Goal: Information Seeking & Learning: Learn about a topic

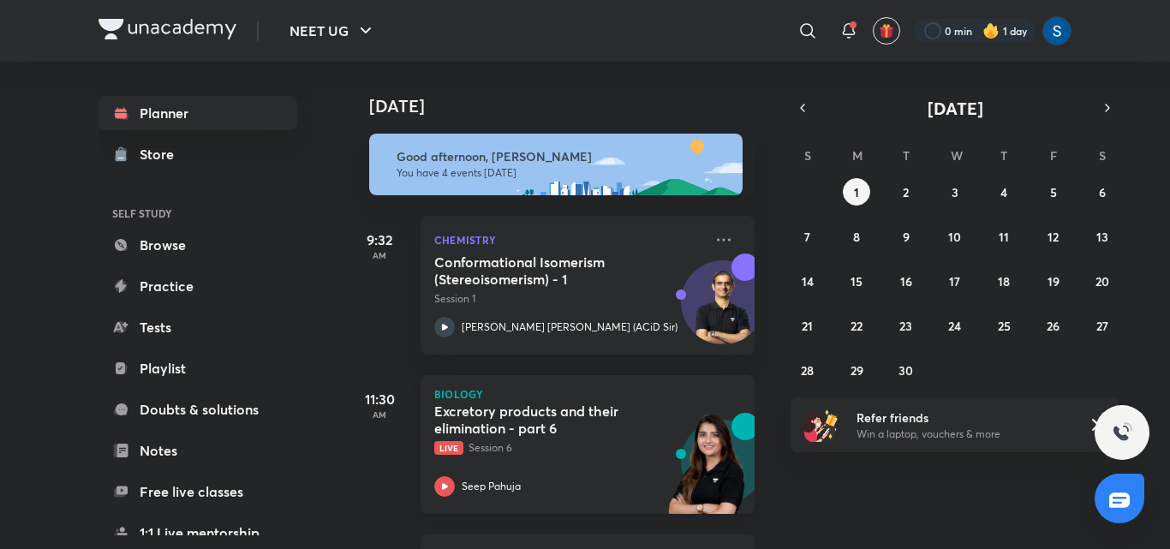
click at [661, 443] on img at bounding box center [708, 472] width 94 height 118
click at [565, 446] on p "Live Session 6" at bounding box center [568, 447] width 269 height 15
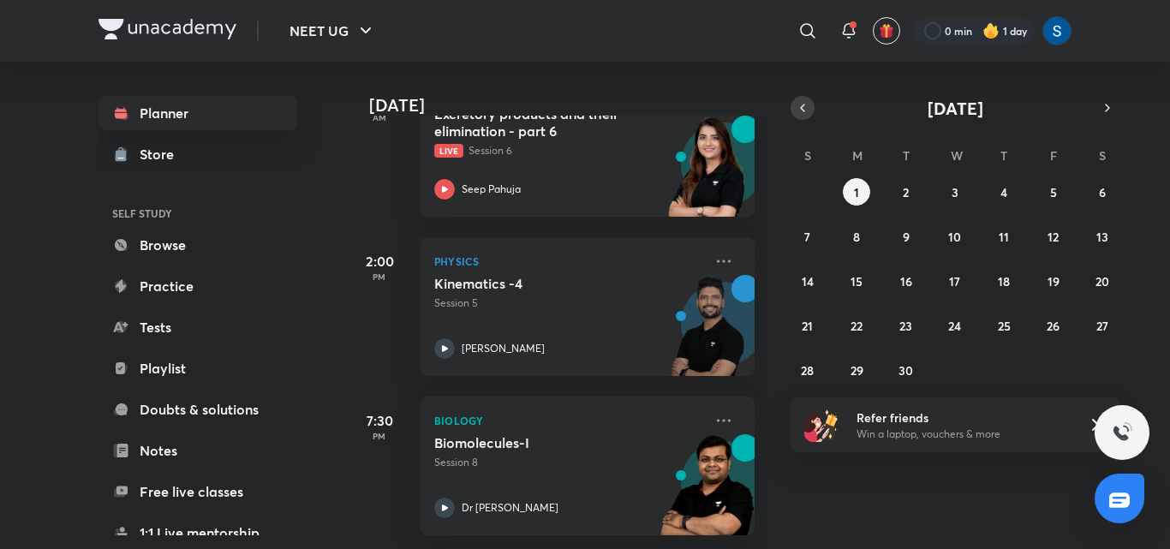
click at [809, 105] on icon "button" at bounding box center [803, 107] width 14 height 15
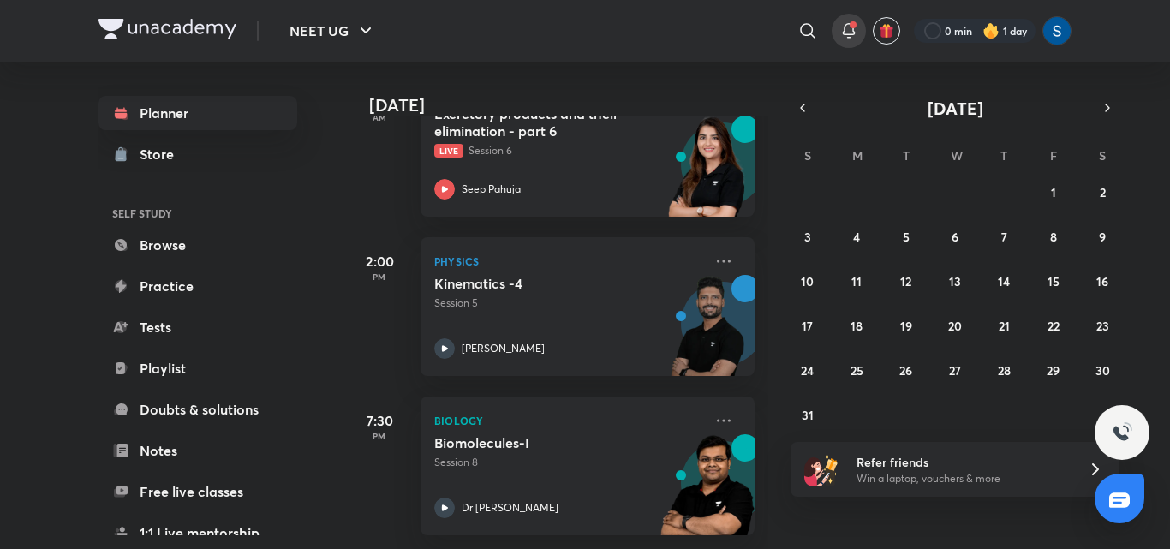
click at [848, 33] on icon at bounding box center [849, 31] width 21 height 21
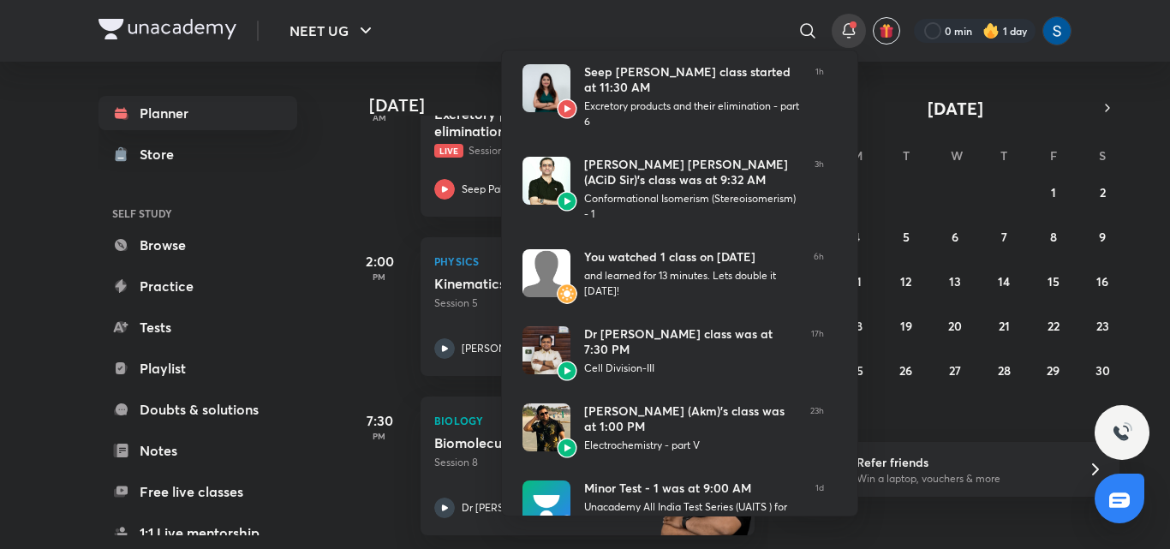
click at [486, 50] on div at bounding box center [585, 274] width 1170 height 549
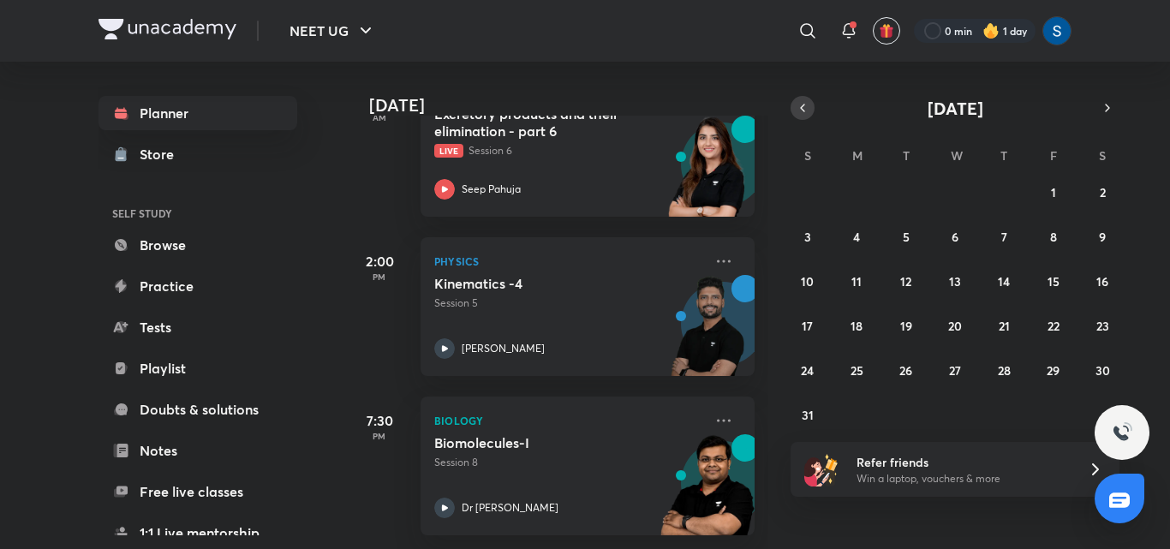
click at [803, 110] on icon "button" at bounding box center [802, 108] width 3 height 7
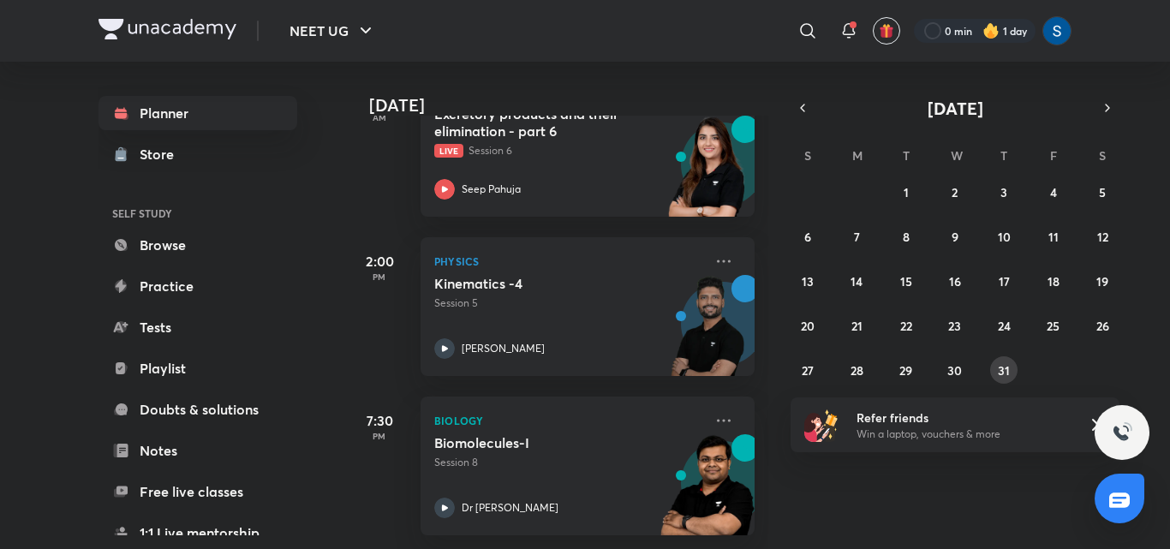
click at [1005, 373] on abbr "31" at bounding box center [1004, 370] width 12 height 16
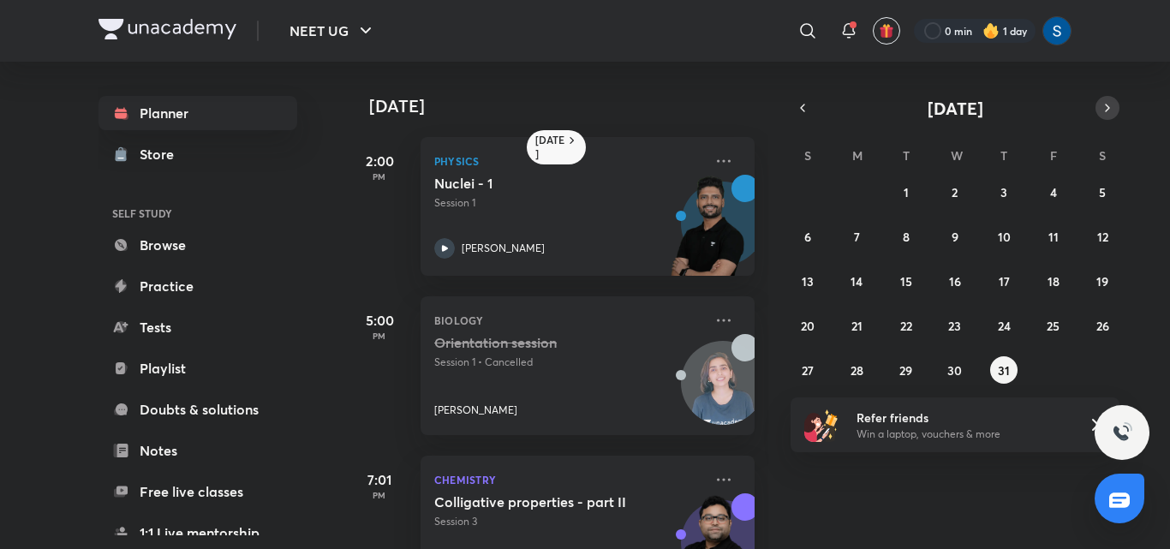
click at [1096, 104] on button "button" at bounding box center [1108, 108] width 24 height 24
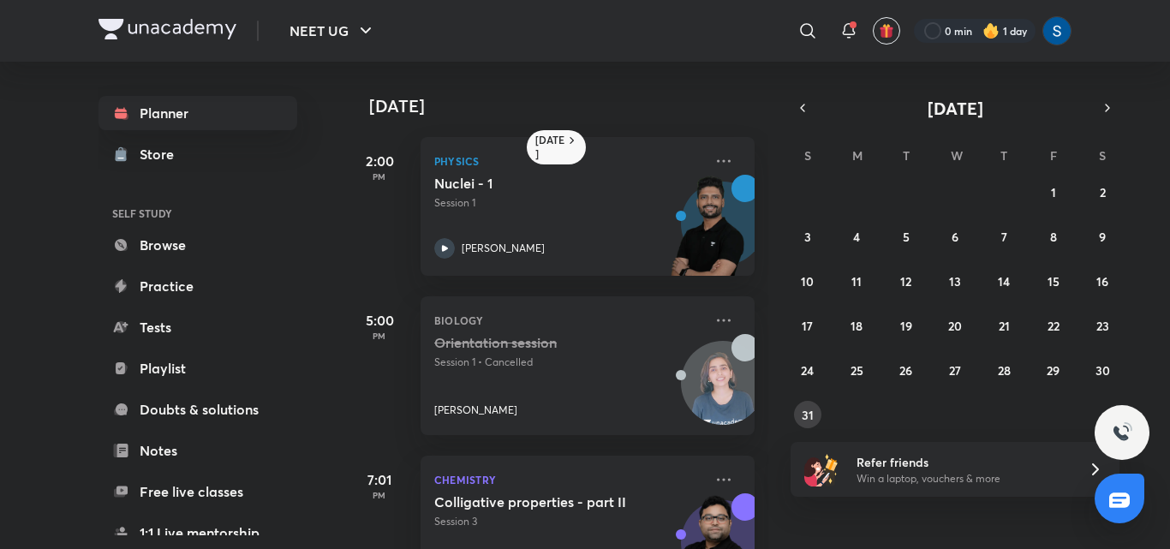
click at [812, 418] on abbr "31" at bounding box center [808, 415] width 12 height 16
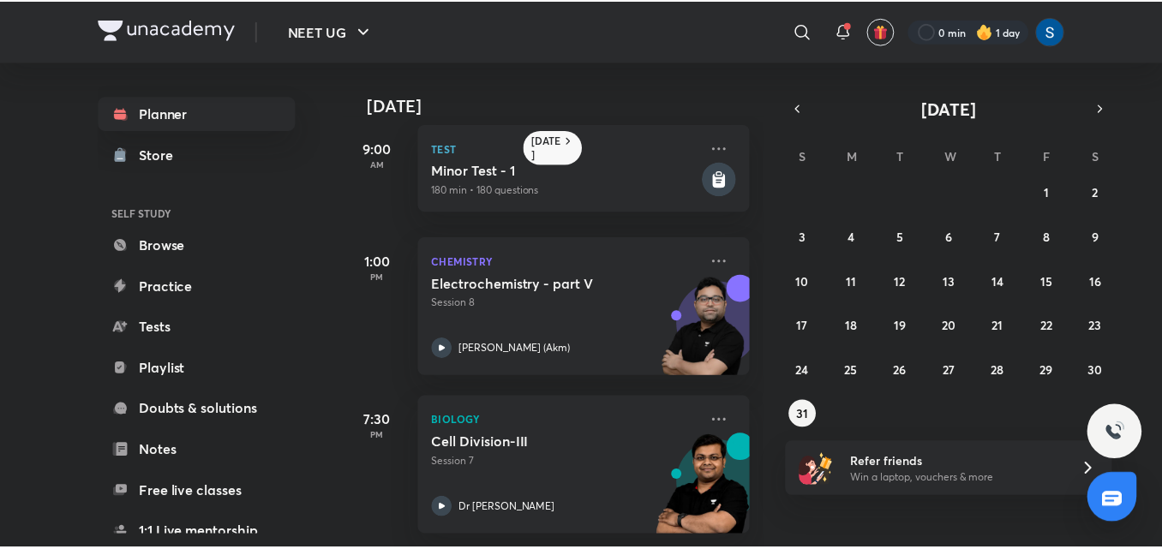
scroll to position [26, 0]
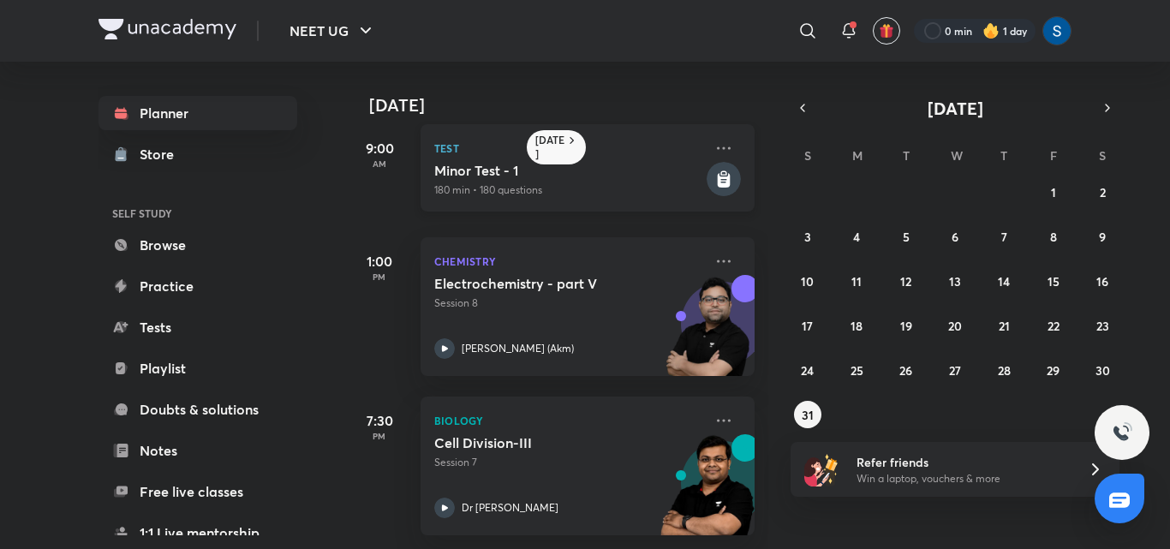
click at [650, 167] on div "Minor Test - 1 180 min • 180 questions" at bounding box center [568, 180] width 269 height 36
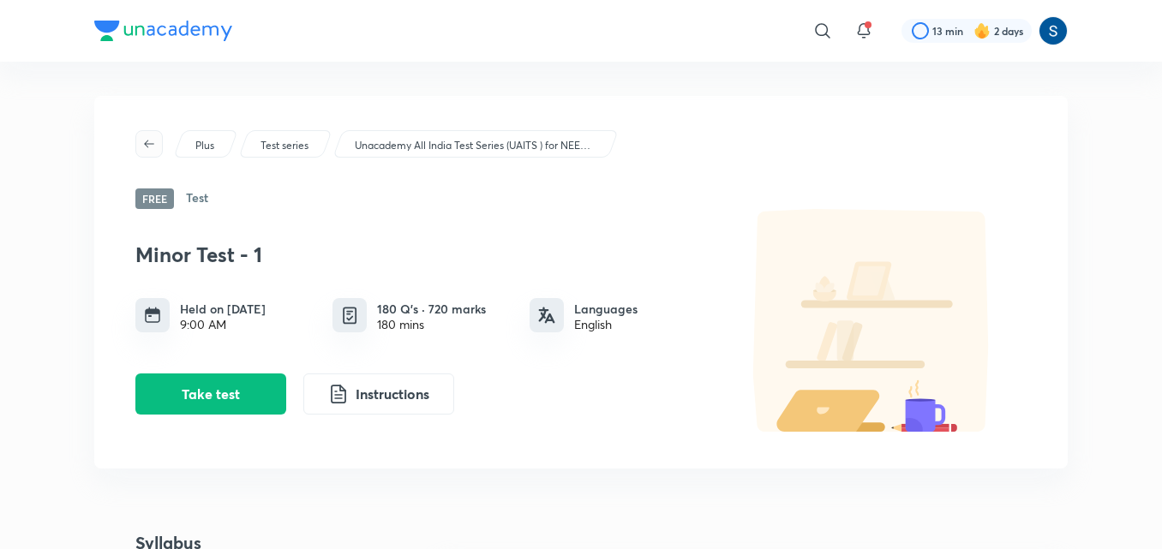
click at [147, 147] on icon "button" at bounding box center [149, 144] width 14 height 14
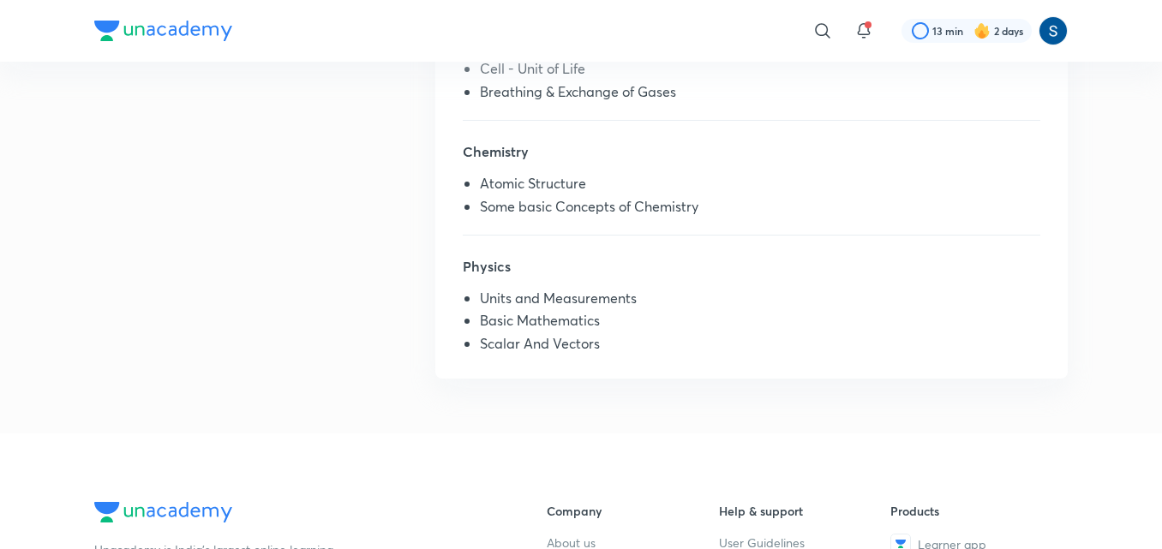
scroll to position [823, 0]
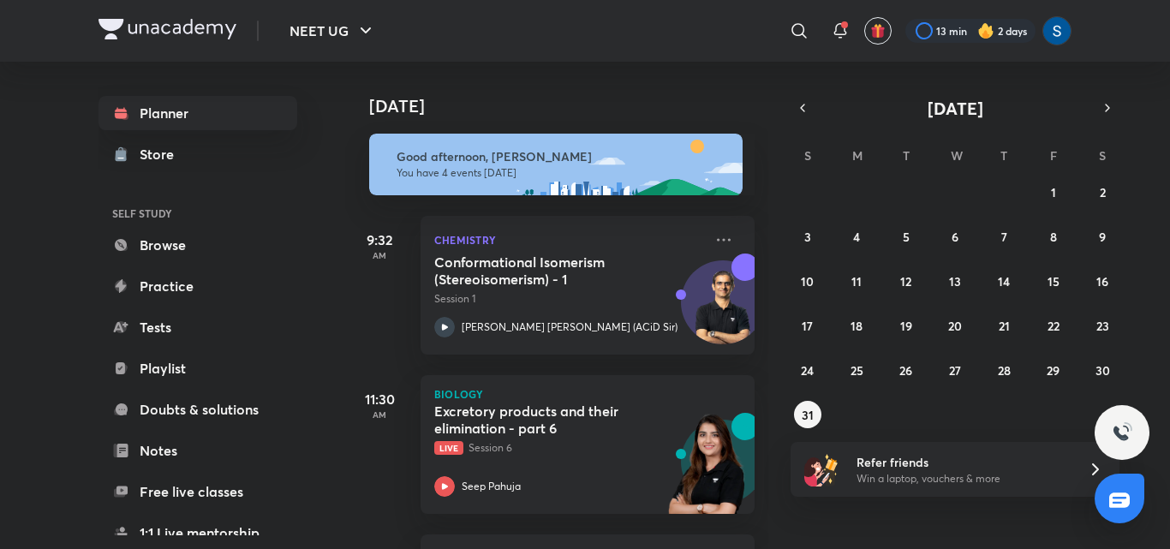
click at [769, 373] on div "[DATE] Good afternoon, [PERSON_NAME] You have 4 events [DATE] 9:32 AM Chemistry…" at bounding box center [756, 306] width 822 height 488
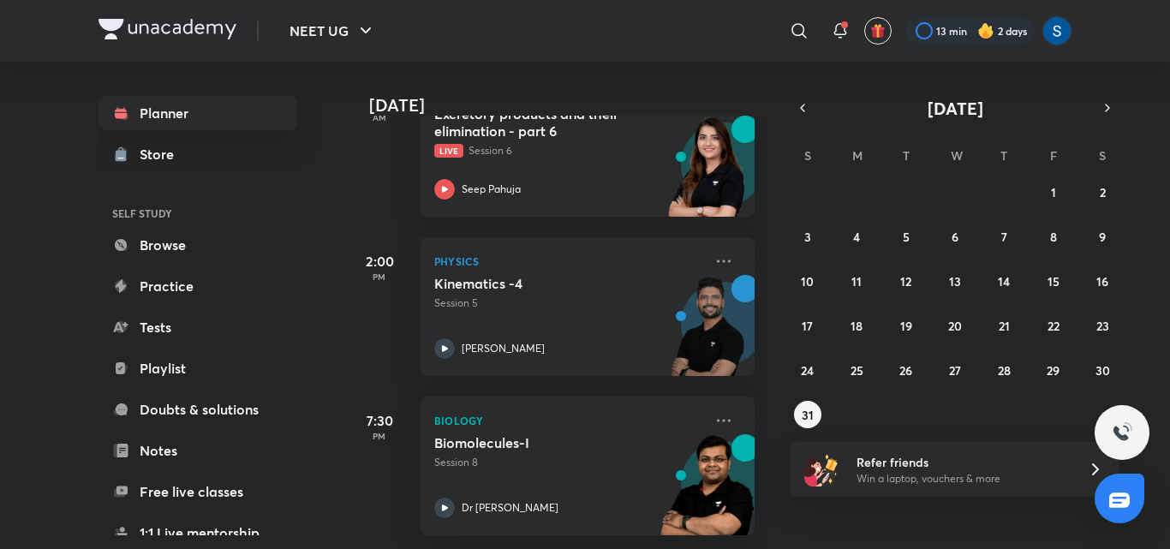
scroll to position [310, 0]
click at [805, 418] on abbr "31" at bounding box center [808, 415] width 12 height 16
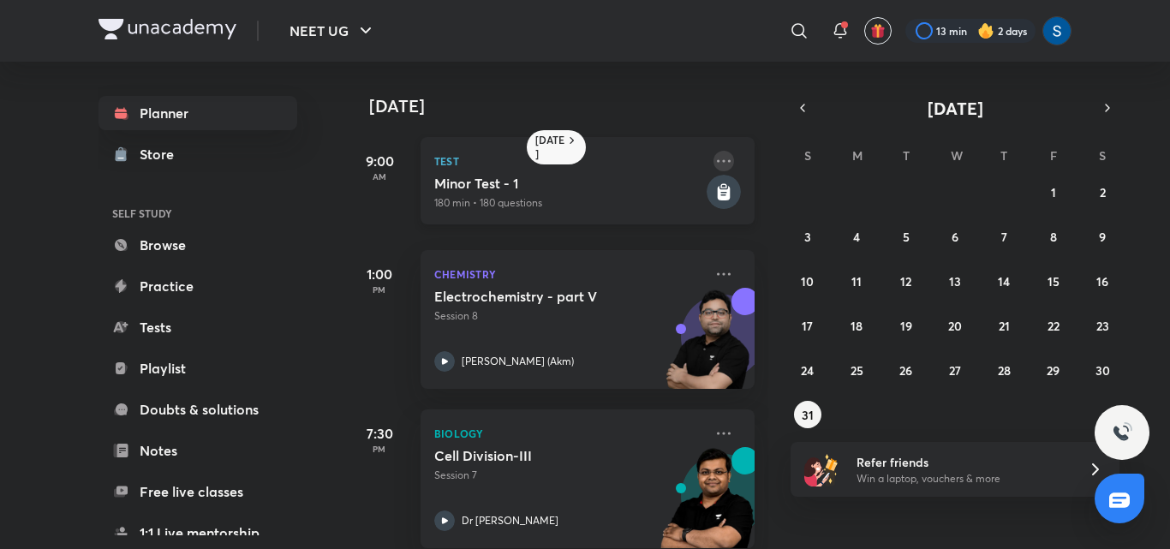
click at [718, 161] on icon at bounding box center [724, 160] width 14 height 3
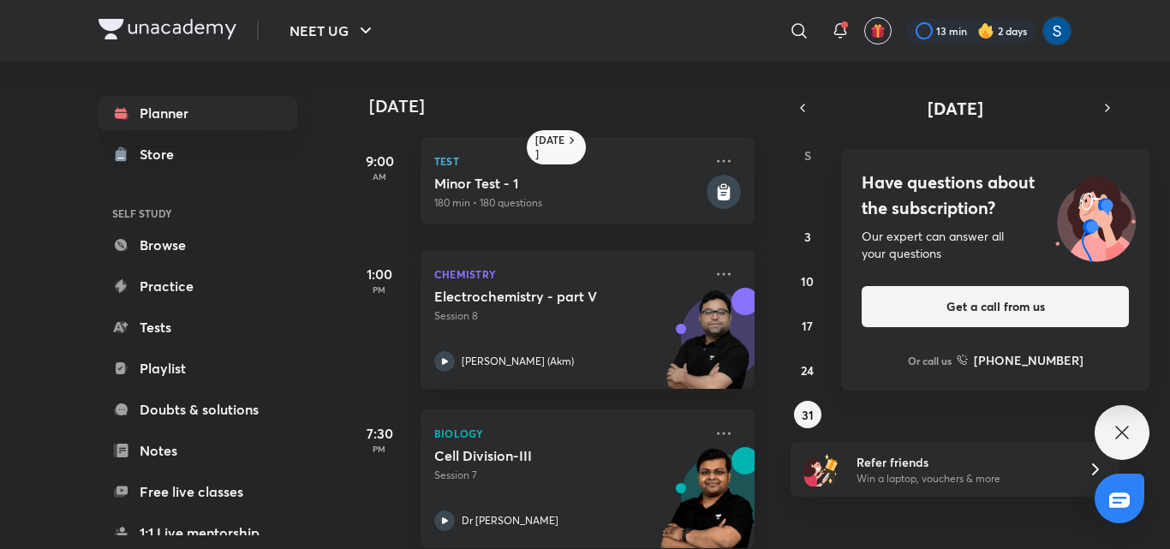
click at [1136, 428] on div "Have questions about the subscription? Our expert can answer all your questions…" at bounding box center [1122, 432] width 55 height 55
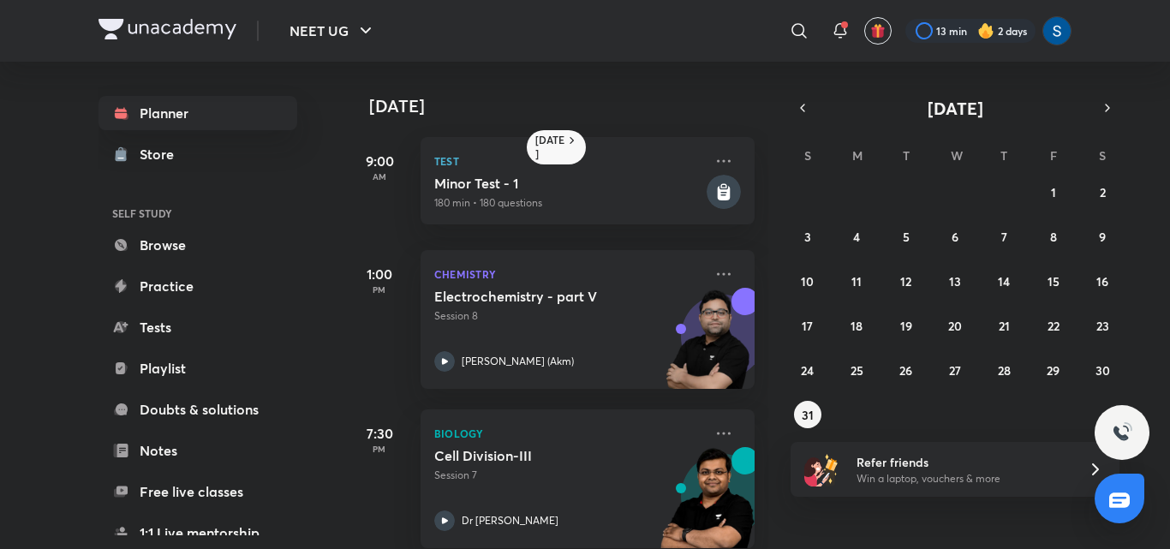
scroll to position [26, 0]
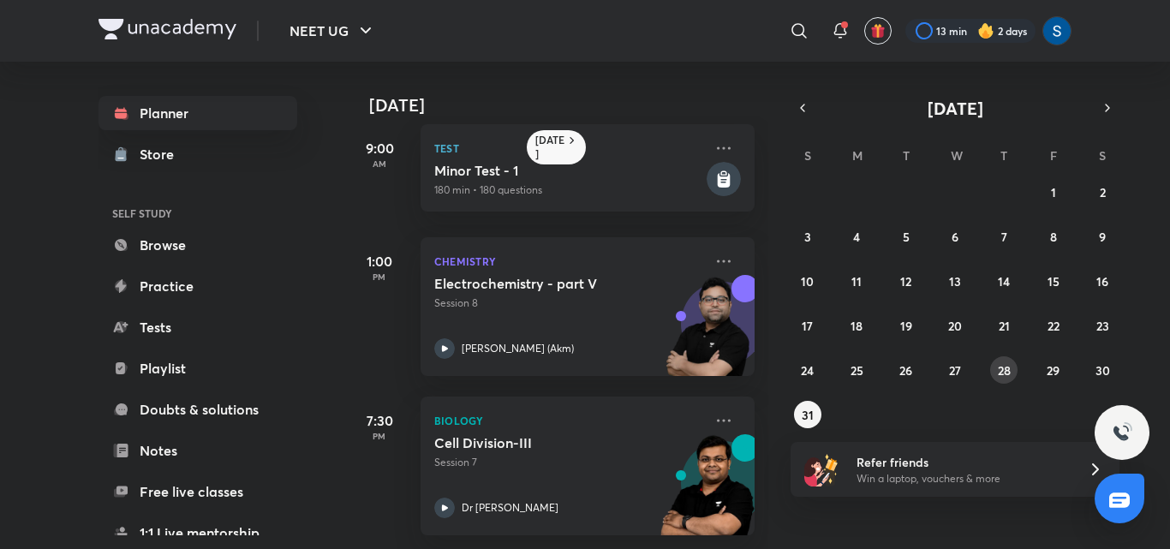
click at [1010, 361] on button "28" at bounding box center [1003, 369] width 27 height 27
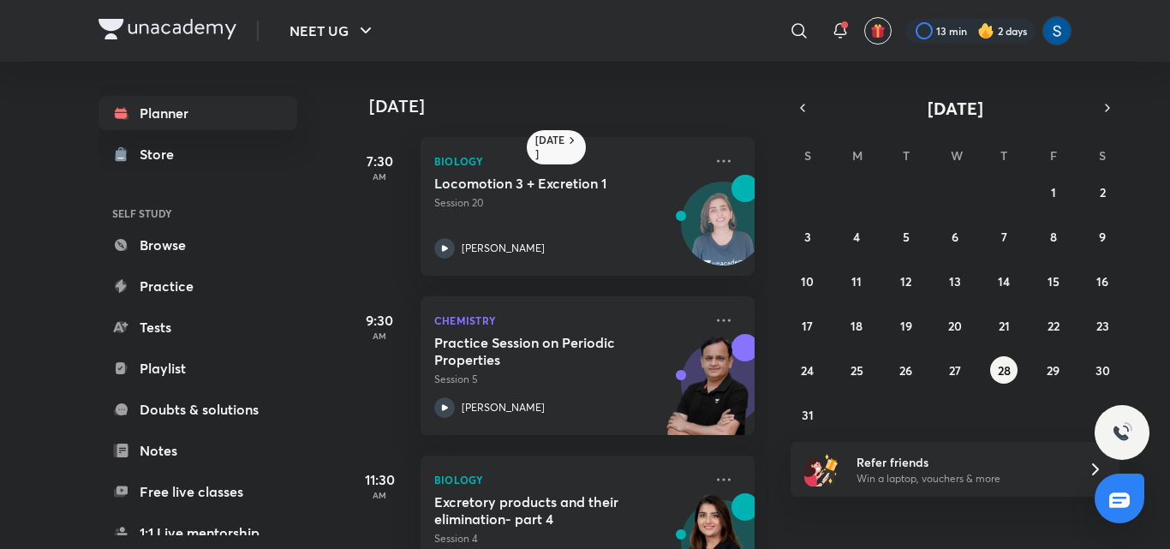
scroll to position [416, 0]
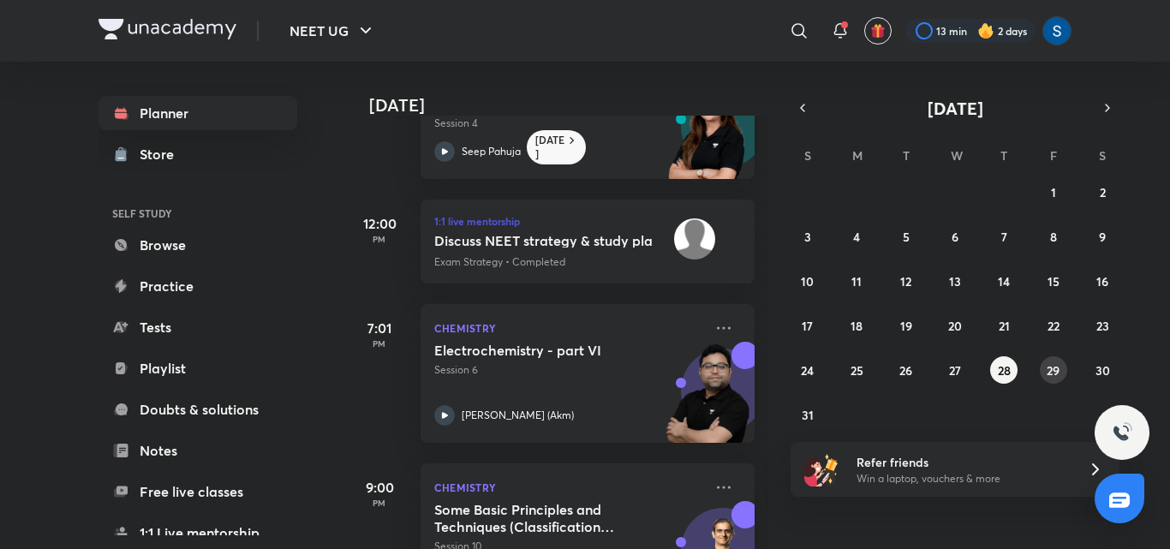
click at [1060, 376] on abbr "29" at bounding box center [1053, 370] width 13 height 16
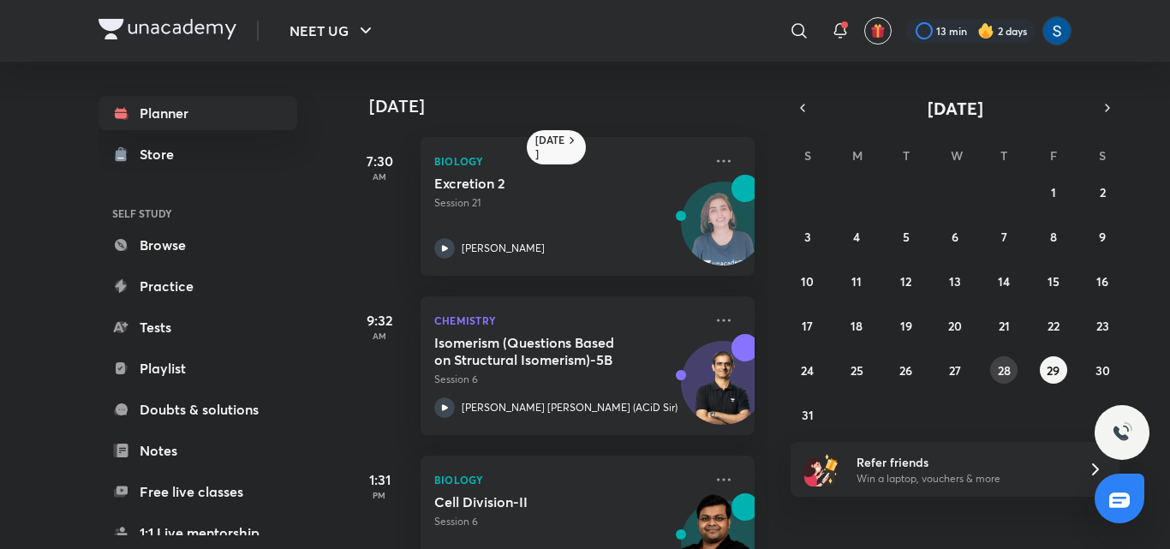
click at [1011, 378] on abbr "28" at bounding box center [1004, 370] width 13 height 16
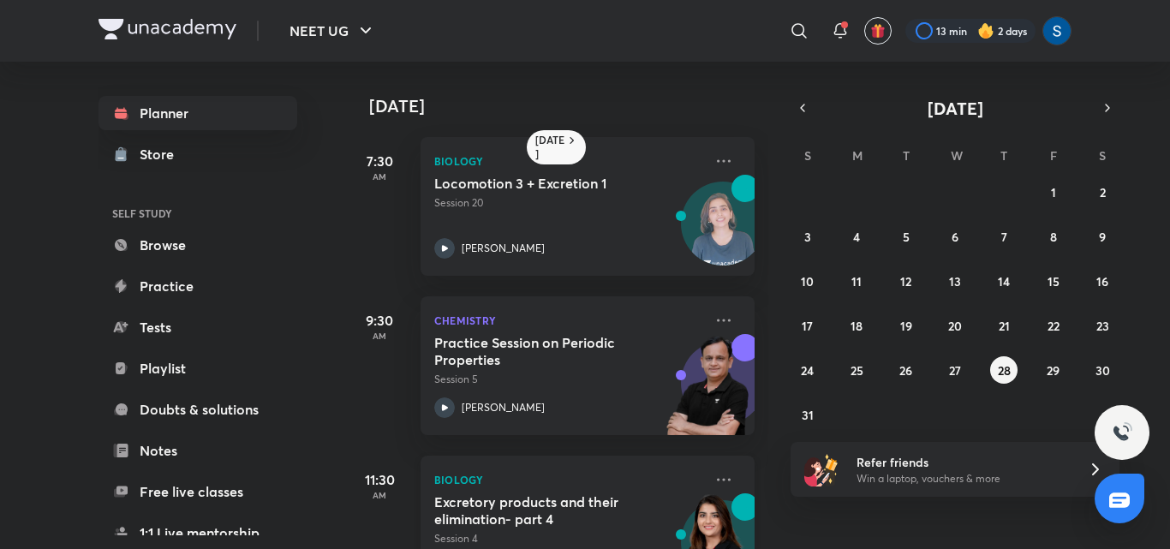
click at [637, 509] on h5 "Excretory products and their elimination- part 4" at bounding box center [540, 511] width 213 height 34
click at [1050, 378] on abbr "29" at bounding box center [1053, 370] width 13 height 16
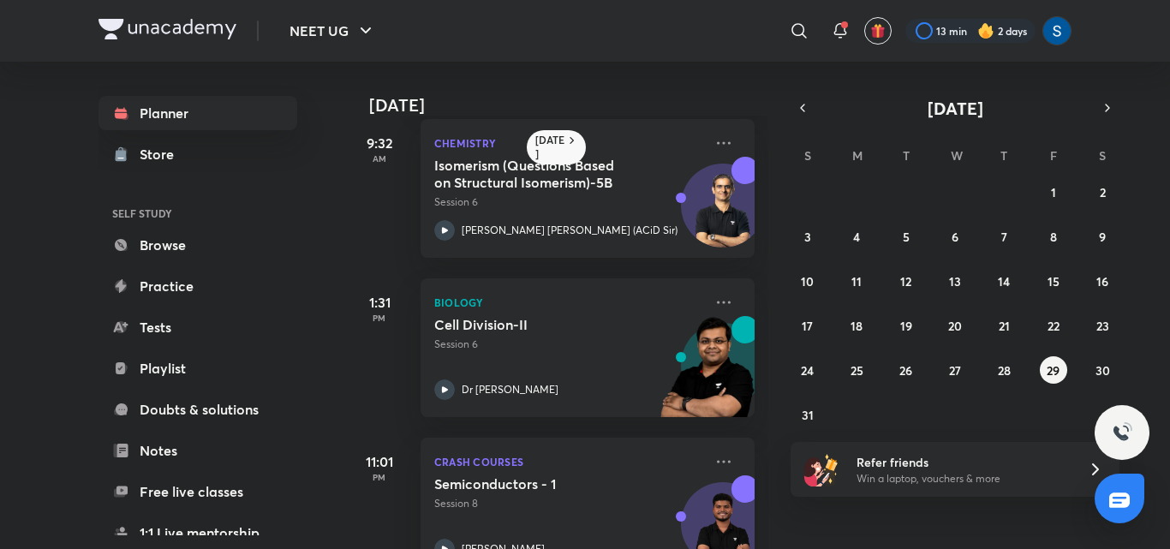
scroll to position [231, 0]
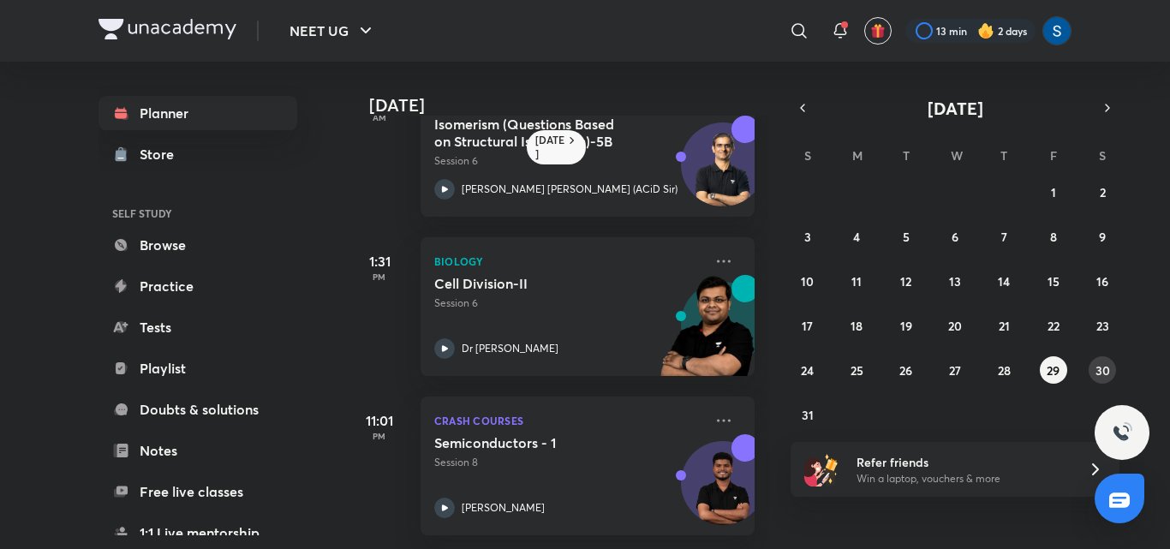
click at [1100, 372] on abbr "30" at bounding box center [1103, 370] width 15 height 16
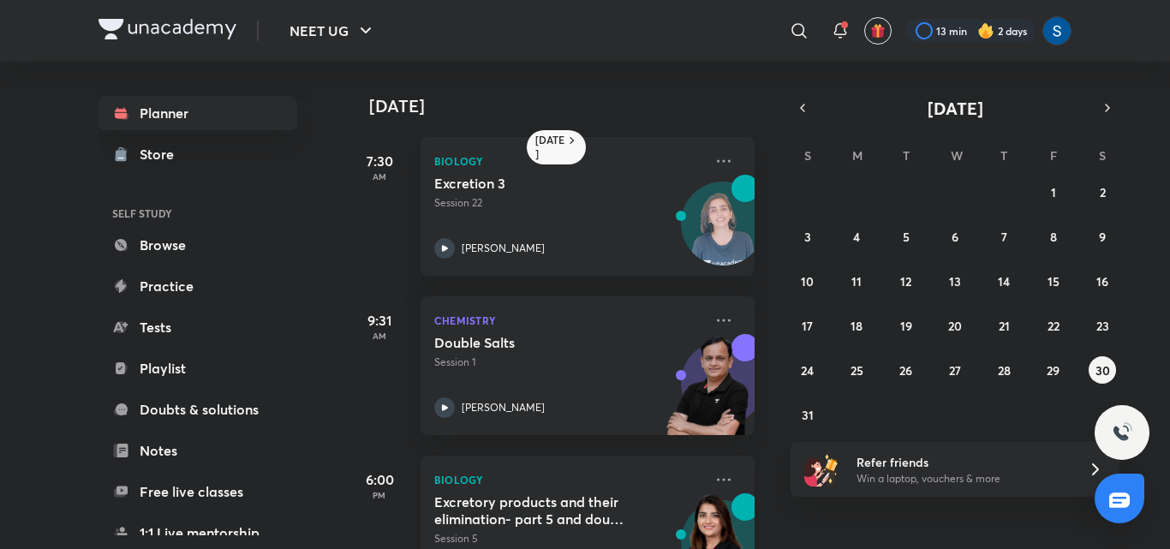
click at [1089, 356] on button "30" at bounding box center [1102, 369] width 27 height 27
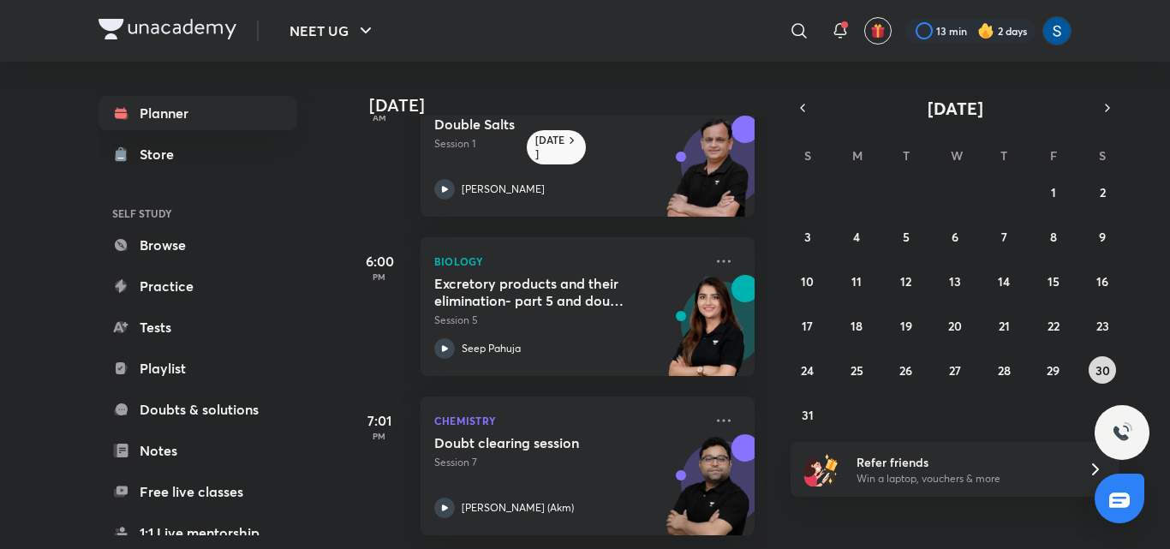
click at [1105, 369] on abbr "30" at bounding box center [1103, 370] width 15 height 16
click at [614, 298] on div "Excretory products and their elimination- part 5 and doubt clearing session Ses…" at bounding box center [568, 301] width 269 height 53
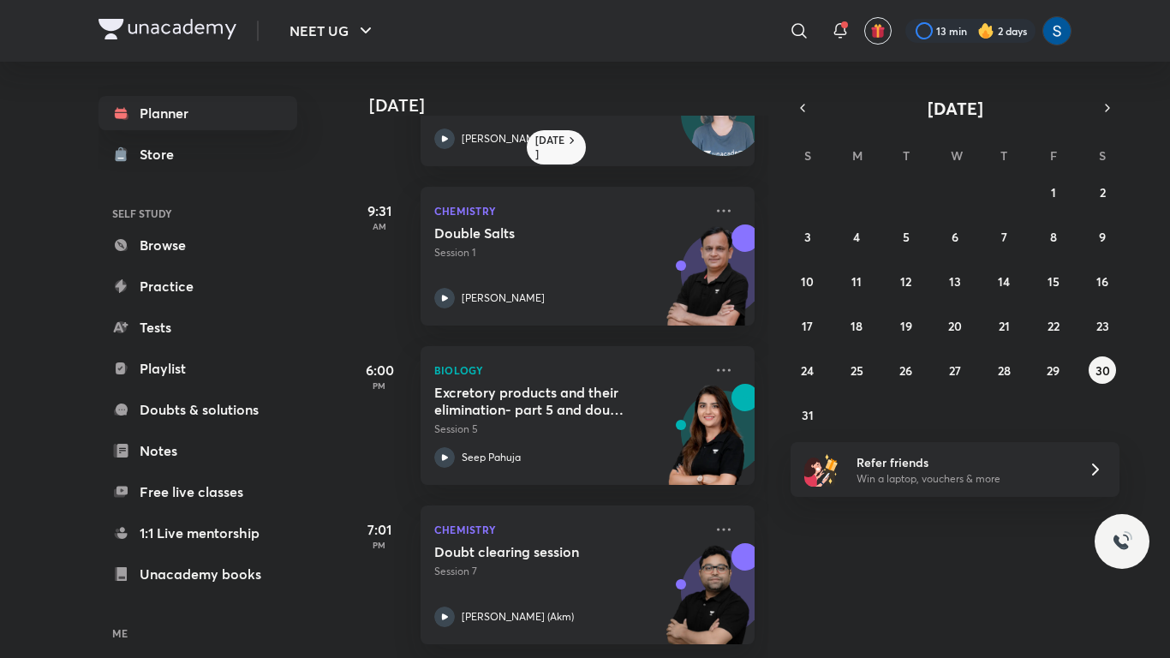
scroll to position [123, 0]
